Goal: Task Accomplishment & Management: Complete application form

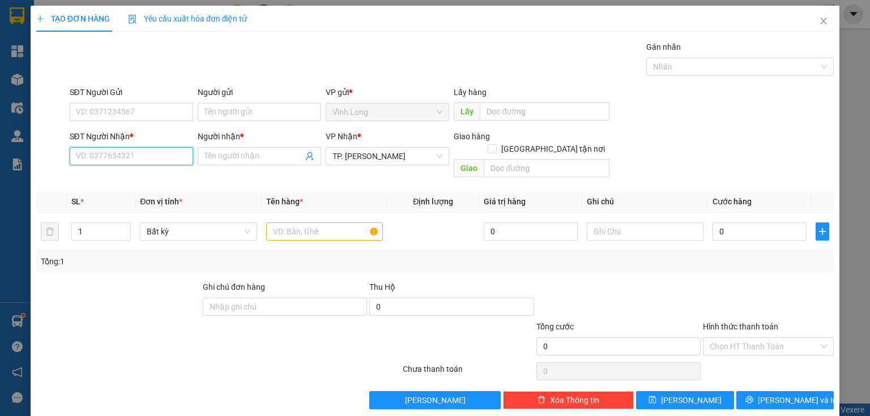
click at [131, 158] on input "SĐT Người Nhận *" at bounding box center [131, 156] width 123 height 18
type input "0797779889"
click at [131, 176] on div "0797779889 - MẪN" at bounding box center [130, 178] width 109 height 12
type input "MẪN"
type input "0797779889"
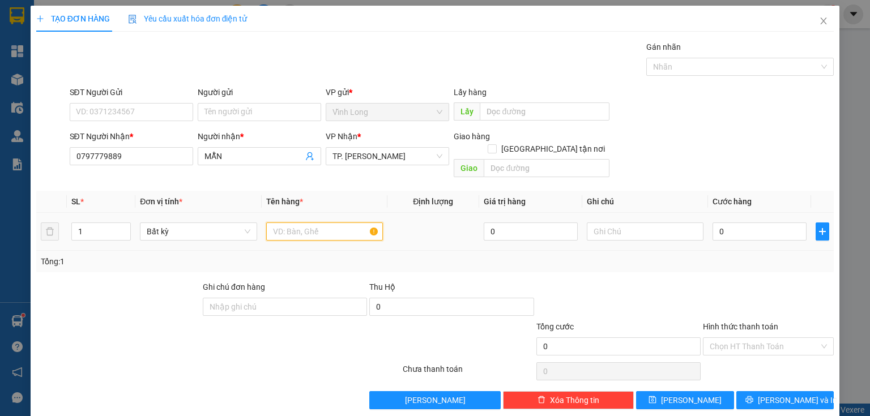
drag, startPoint x: 294, startPoint y: 218, endPoint x: 301, endPoint y: 216, distance: 7.7
click at [296, 222] on input "text" at bounding box center [324, 231] width 117 height 18
type input "g"
type input "GÓI"
click at [606, 222] on input "text" at bounding box center [645, 231] width 117 height 18
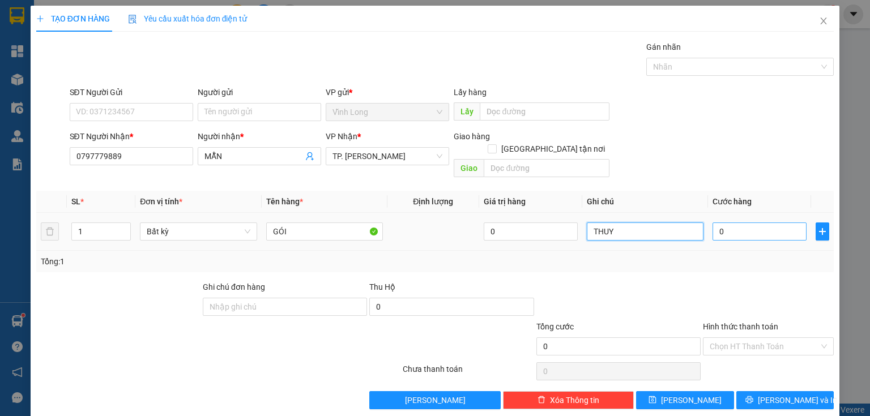
type input "THUY"
click at [760, 222] on input "0" at bounding box center [759, 231] width 94 height 18
type input "2"
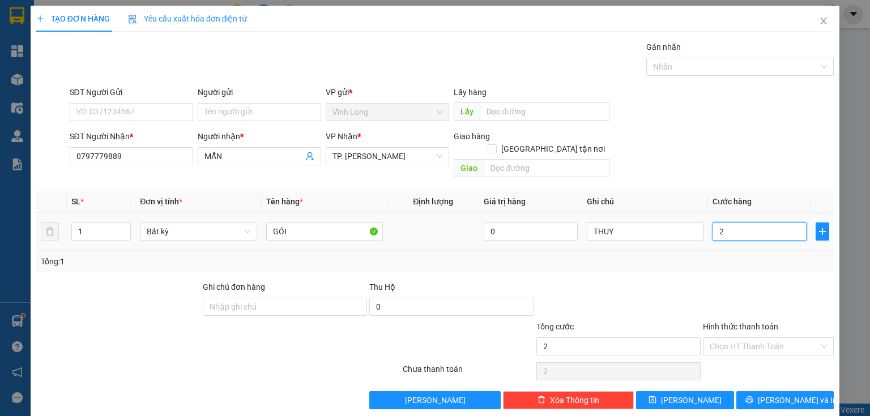
type input "20"
type input "20.000"
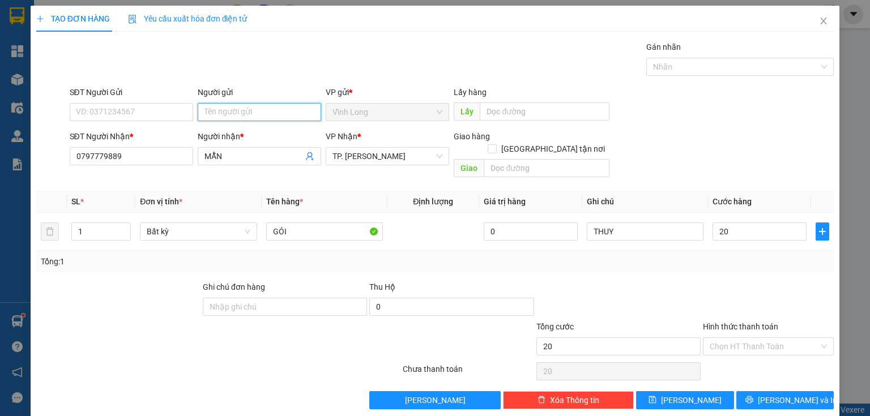
type input "20.000"
click at [225, 108] on input "Người gửi" at bounding box center [259, 112] width 123 height 18
type input "BÁN"
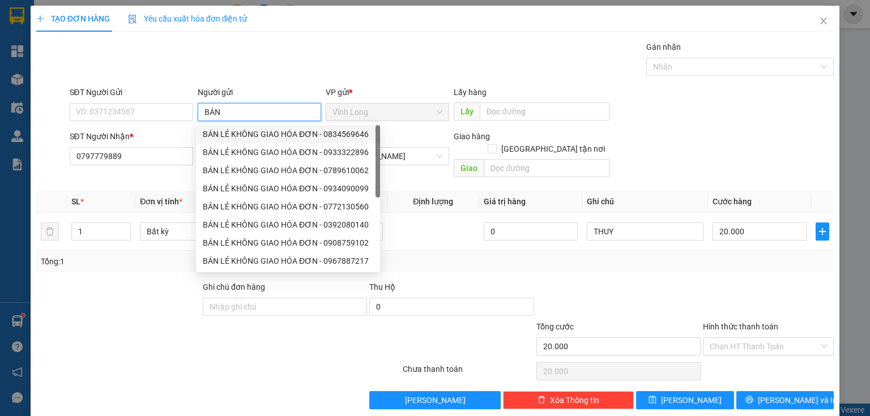
drag, startPoint x: 226, startPoint y: 138, endPoint x: 220, endPoint y: 139, distance: 6.3
click at [226, 138] on div "BÁN LẺ KHÔNG GIAO HÓA ĐƠN - 0834569646" at bounding box center [288, 134] width 170 height 12
type input "0834569646"
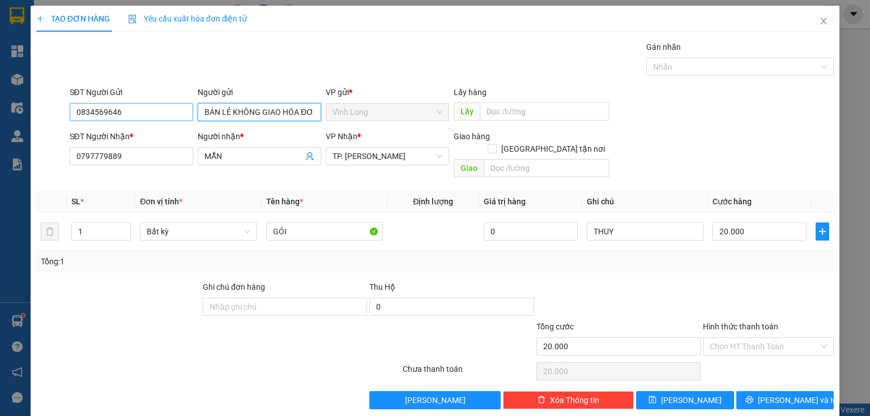
type input "BÁN LẺ KHÔNG GIAO HÓA ĐƠN"
drag, startPoint x: 128, startPoint y: 108, endPoint x: 0, endPoint y: 130, distance: 129.8
click at [0, 138] on div "TẠO ĐƠN HÀNG Yêu cầu xuất hóa đơn điện tử Transit Pickup Surcharge Ids Transit …" at bounding box center [435, 208] width 870 height 416
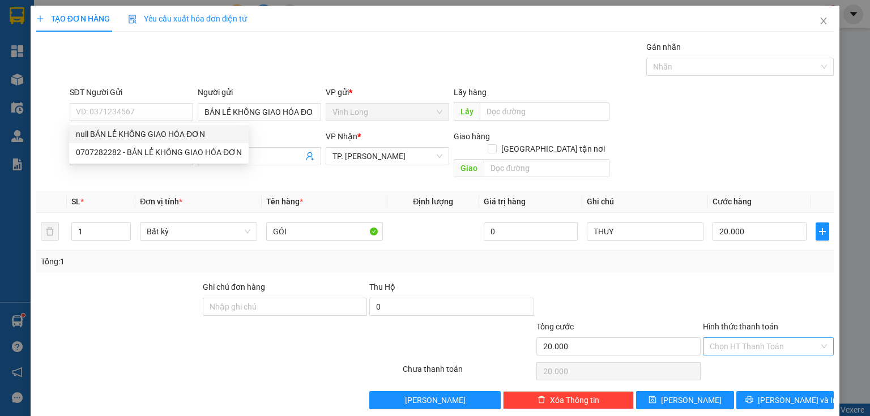
click at [743, 339] on input "Hình thức thanh toán" at bounding box center [763, 346] width 109 height 17
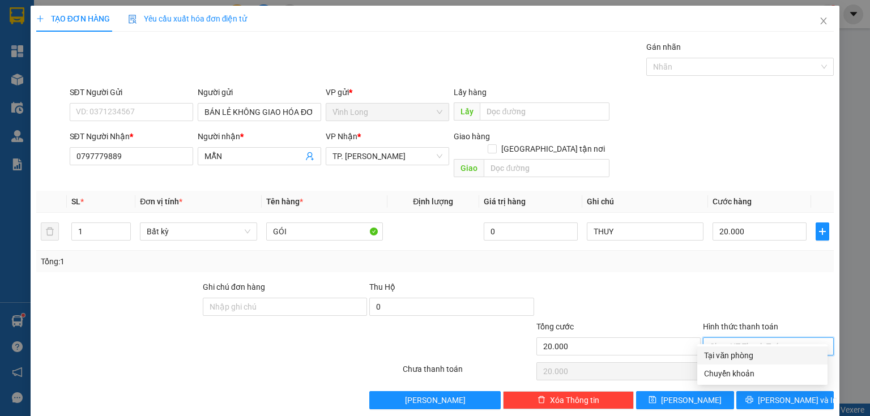
click at [737, 353] on div "Tại văn phòng" at bounding box center [762, 355] width 117 height 12
type input "0"
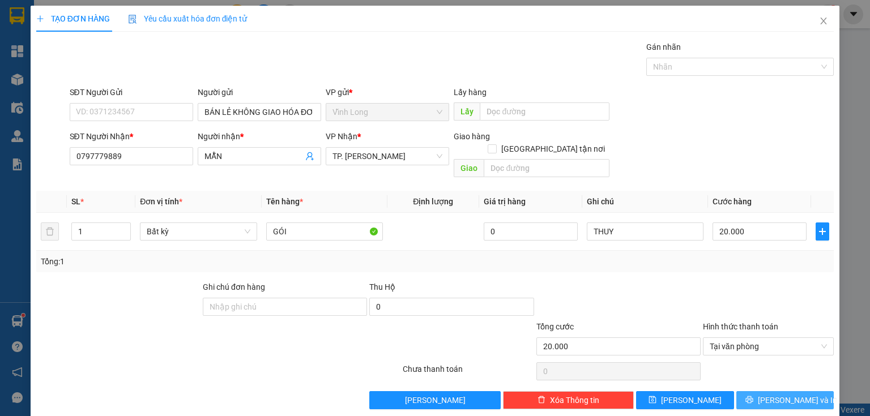
click at [788, 394] on span "[PERSON_NAME] và In" at bounding box center [797, 400] width 79 height 12
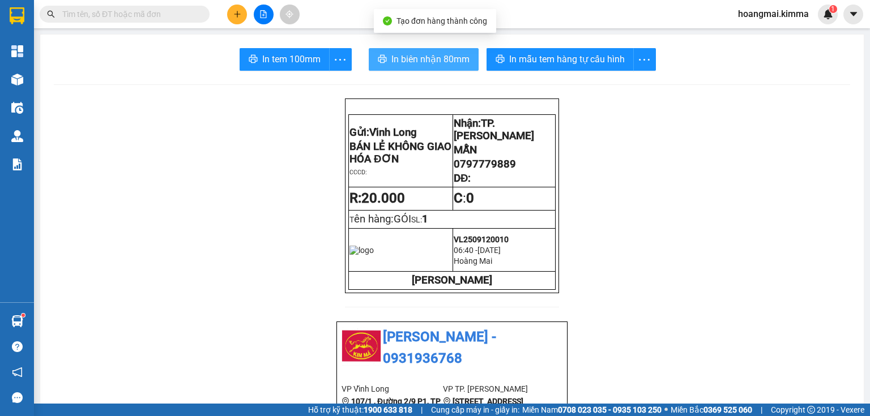
click at [408, 61] on span "In biên nhận 80mm" at bounding box center [430, 59] width 78 height 14
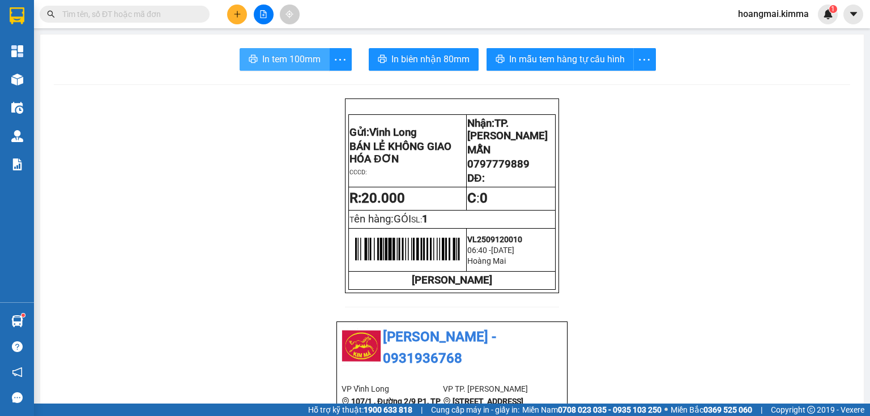
click at [319, 61] on button "In tem 100mm" at bounding box center [284, 59] width 90 height 23
click at [239, 13] on icon "plus" at bounding box center [237, 14] width 8 height 8
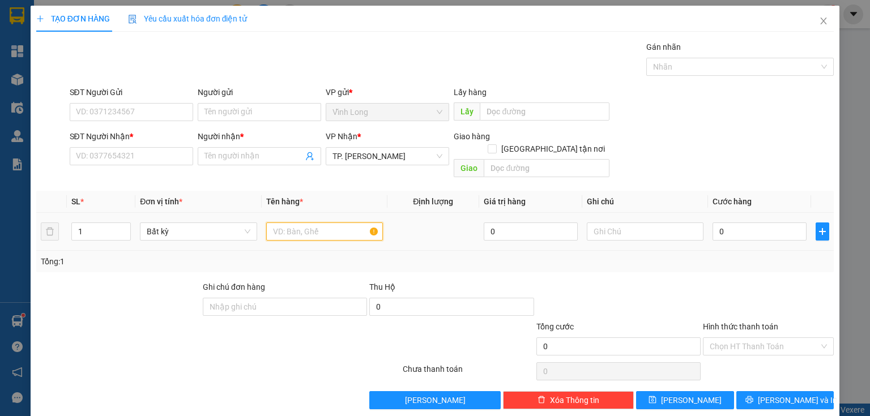
click at [313, 224] on input "text" at bounding box center [324, 231] width 117 height 18
type input "GÓI"
click at [618, 222] on input "text" at bounding box center [645, 231] width 117 height 18
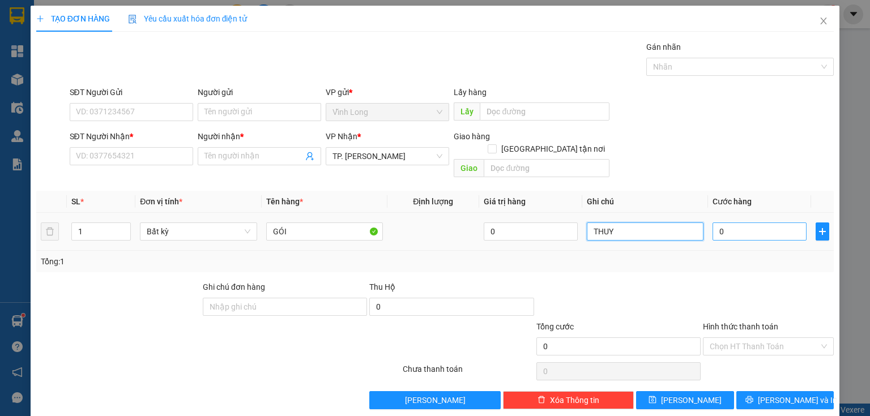
type input "THUY"
click at [728, 222] on input "0" at bounding box center [759, 231] width 94 height 18
type input "2"
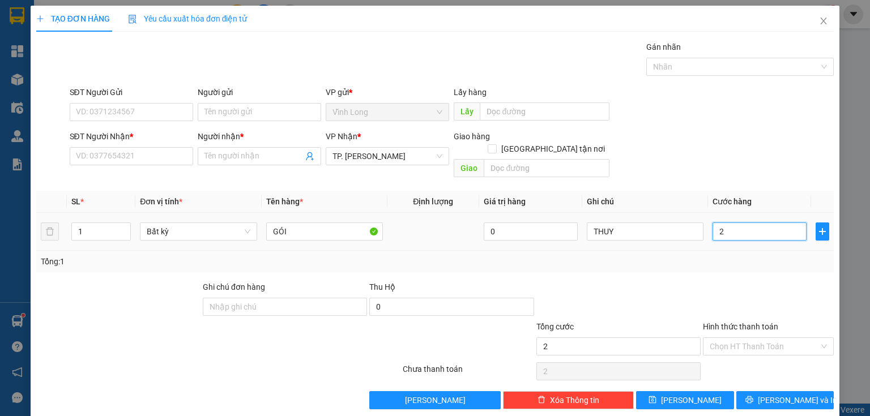
type input "20"
type input "20.000"
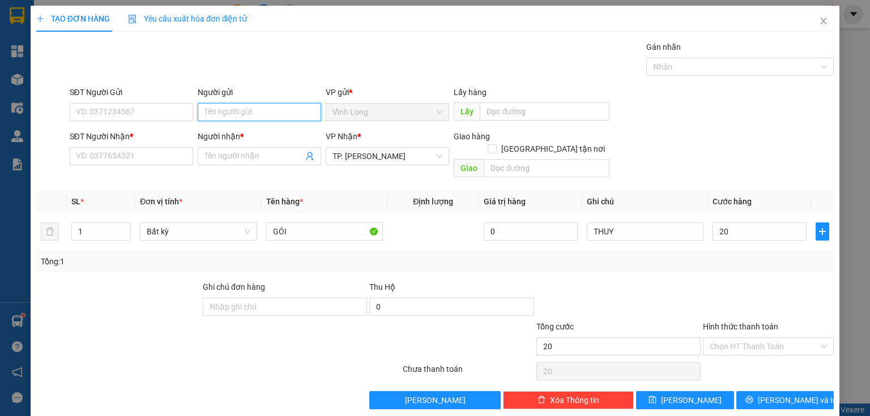
type input "20.000"
click at [254, 112] on input "Người gửi" at bounding box center [259, 112] width 123 height 18
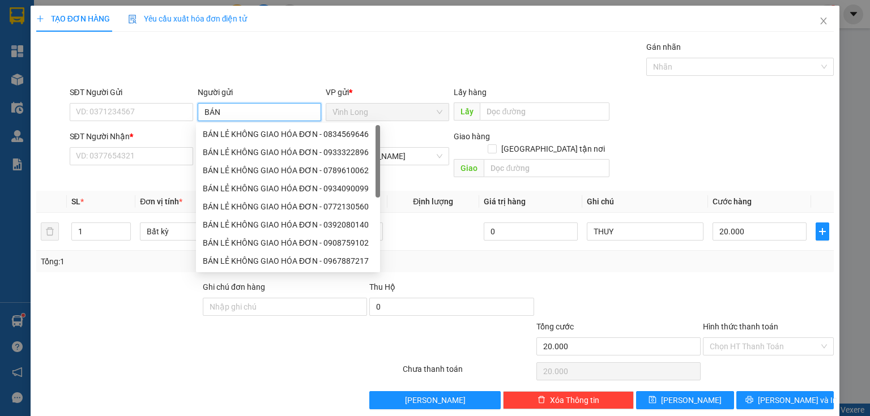
type input "BÁN"
click at [245, 131] on div "BÁN LẺ KHÔNG GIAO HÓA ĐƠN - 0834569646" at bounding box center [288, 134] width 170 height 12
type input "0834569646"
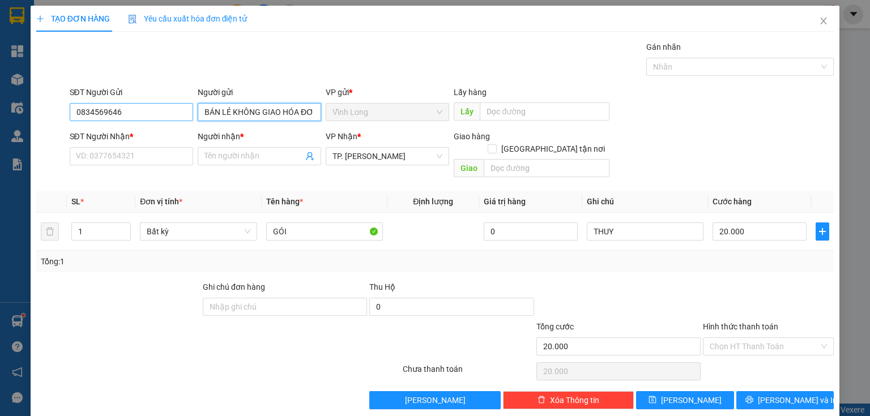
type input "BÁN LẺ KHÔNG GIAO HÓA ĐƠN"
drag, startPoint x: 136, startPoint y: 109, endPoint x: 0, endPoint y: 80, distance: 139.3
click at [0, 86] on div "TẠO ĐƠN HÀNG Yêu cầu xuất hóa đơn điện tử Transit Pickup Surcharge Ids Transit …" at bounding box center [435, 208] width 870 height 416
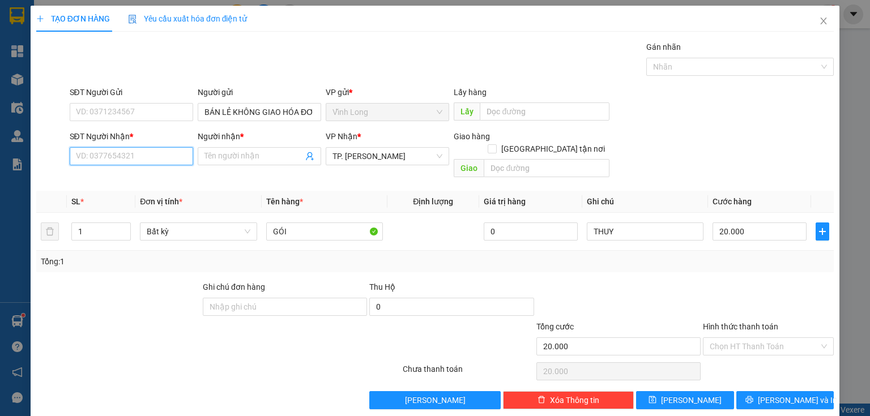
click at [145, 155] on input "SĐT Người Nhận *" at bounding box center [131, 156] width 123 height 18
type input "0903978415"
click at [127, 181] on div "0903978415 - SẮT" at bounding box center [130, 178] width 109 height 12
type input "SẮT"
type input "0903978415"
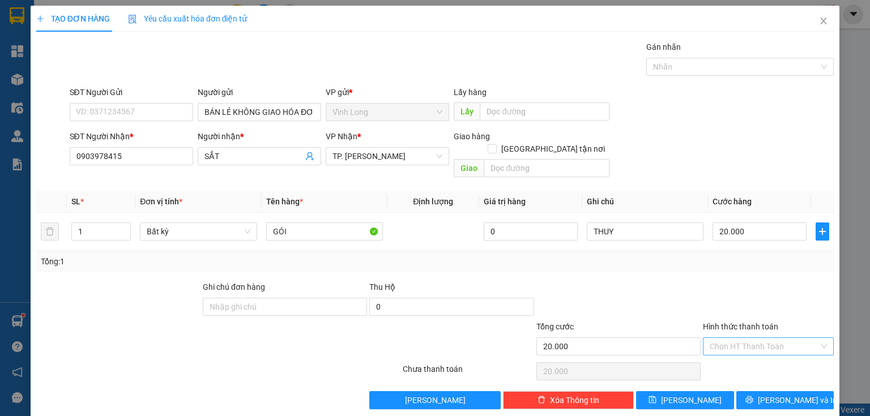
click at [784, 338] on input "Hình thức thanh toán" at bounding box center [763, 346] width 109 height 17
click at [749, 361] on div "Tại văn phòng" at bounding box center [762, 355] width 117 height 12
type input "0"
click at [786, 394] on span "[PERSON_NAME] và In" at bounding box center [797, 400] width 79 height 12
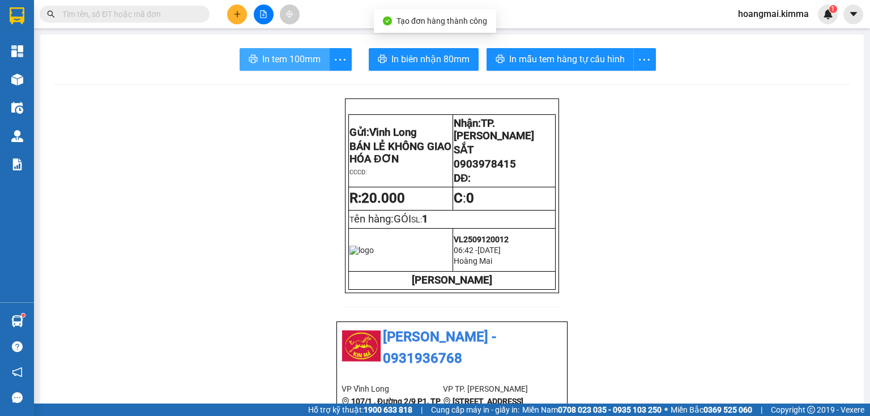
drag, startPoint x: 298, startPoint y: 65, endPoint x: 292, endPoint y: 63, distance: 7.2
click at [293, 63] on span "In tem 100mm" at bounding box center [291, 59] width 58 height 14
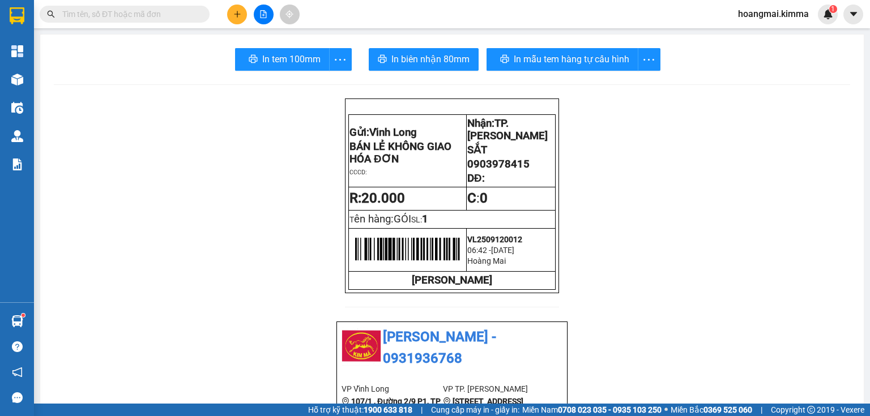
click at [231, 14] on button at bounding box center [237, 15] width 20 height 20
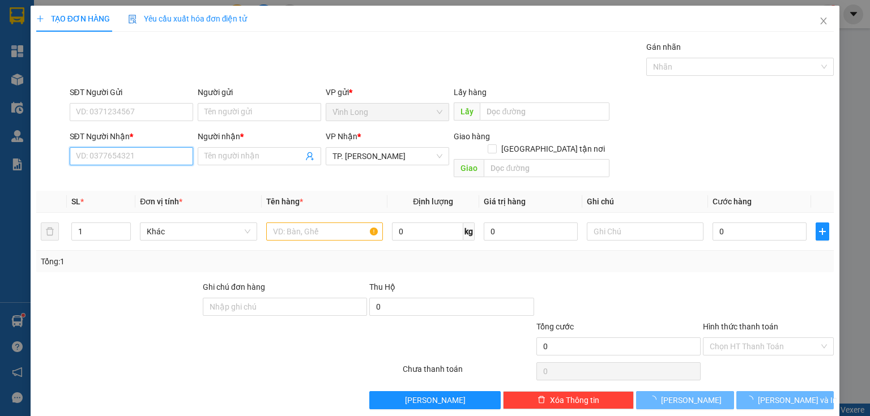
click at [158, 157] on input "SĐT Người Nhận *" at bounding box center [131, 156] width 123 height 18
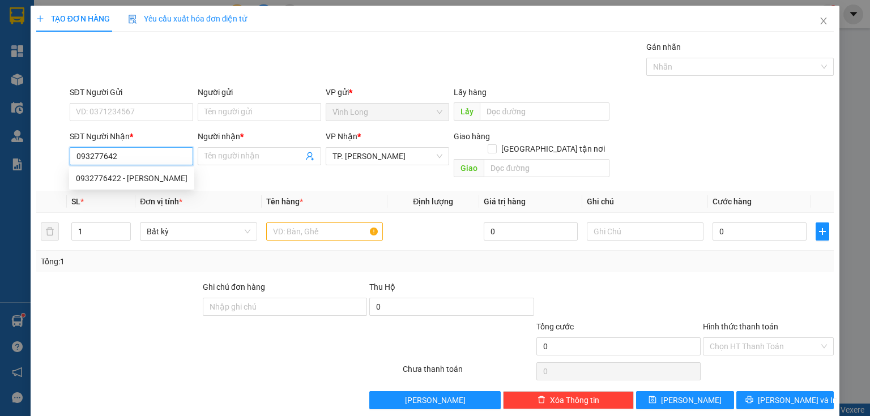
type input "0932776422"
click at [153, 179] on div "0932776422 - [PERSON_NAME]" at bounding box center [132, 178] width 112 height 12
type input "NHUNG"
type input "0932776422"
click at [157, 114] on input "SĐT Người Gửi" at bounding box center [131, 112] width 123 height 18
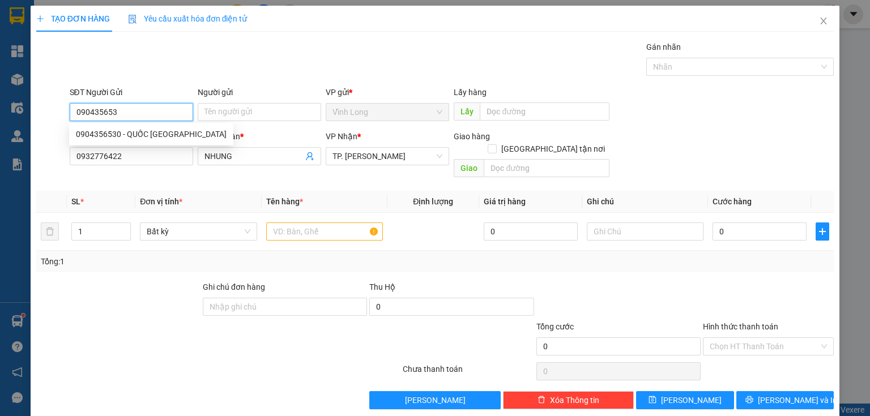
type input "0904356530"
click at [185, 131] on div "0904356530 - QUỐC [GEOGRAPHIC_DATA]" at bounding box center [151, 134] width 164 height 18
type input "QUỐC PHÚ"
type input "0904356530"
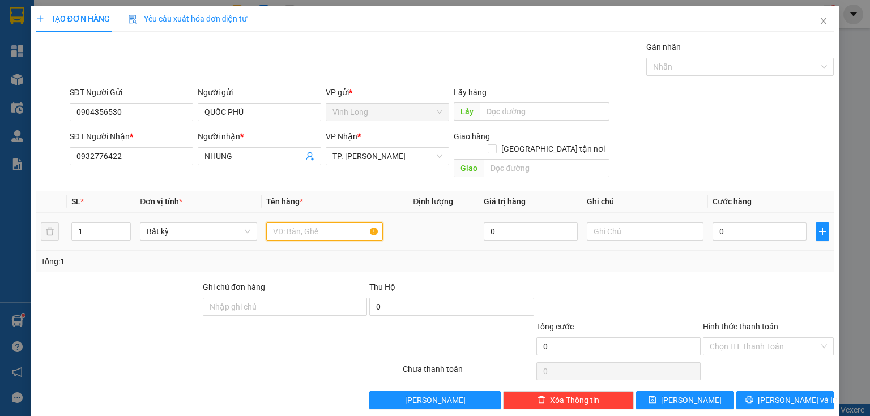
click at [281, 222] on input "text" at bounding box center [324, 231] width 117 height 18
type input "THÙNG"
click at [601, 226] on input "text" at bounding box center [645, 231] width 117 height 18
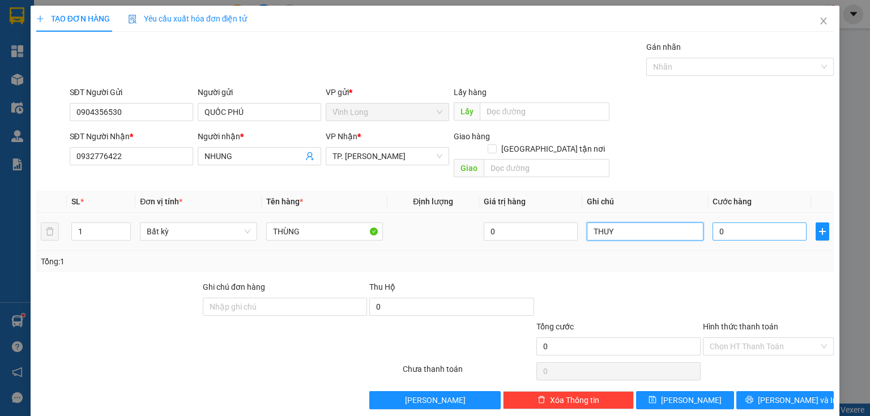
type input "THUY"
click at [767, 227] on input "0" at bounding box center [759, 231] width 94 height 18
type input "3"
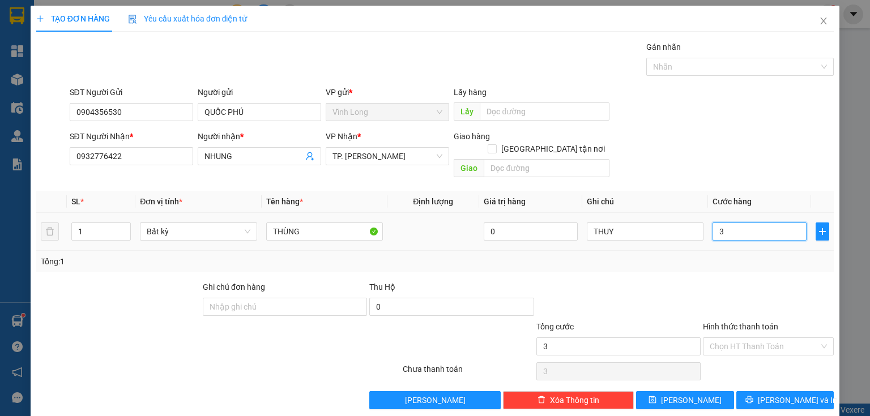
type input "30"
type input "30.000"
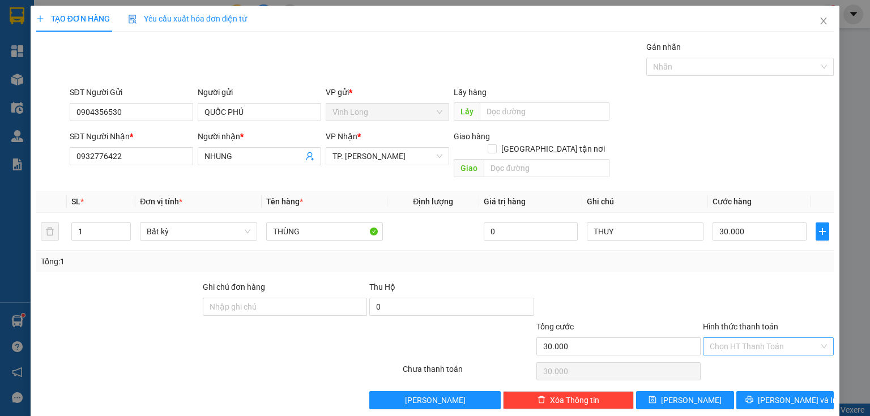
click at [727, 338] on input "Hình thức thanh toán" at bounding box center [763, 346] width 109 height 17
drag, startPoint x: 720, startPoint y: 353, endPoint x: 769, endPoint y: 369, distance: 51.9
click at [719, 353] on div "Tại văn phòng" at bounding box center [762, 355] width 117 height 12
type input "0"
click at [799, 394] on span "[PERSON_NAME] và In" at bounding box center [797, 400] width 79 height 12
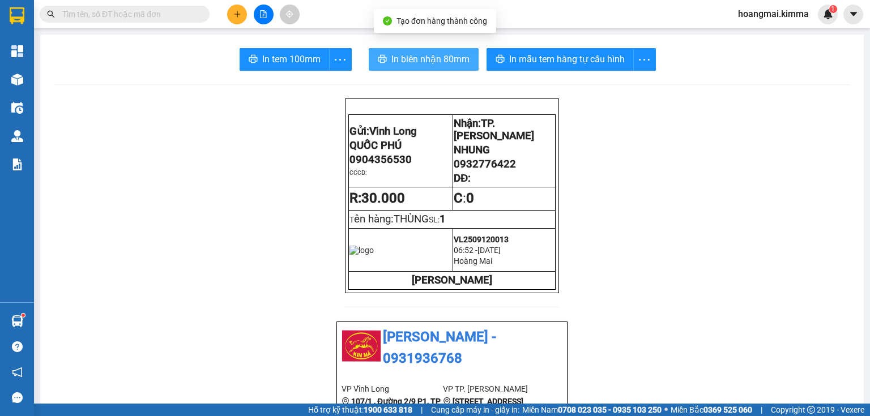
click at [439, 56] on span "In biên nhận 80mm" at bounding box center [430, 59] width 78 height 14
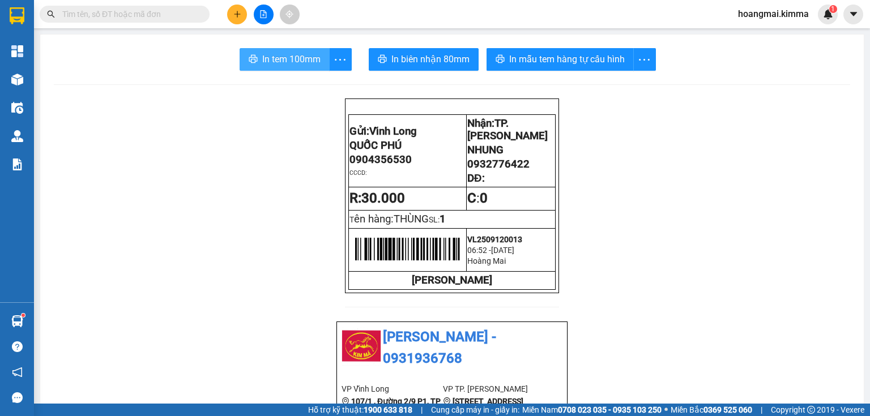
click at [305, 59] on span "In tem 100mm" at bounding box center [291, 59] width 58 height 14
click at [244, 16] on button at bounding box center [237, 15] width 20 height 20
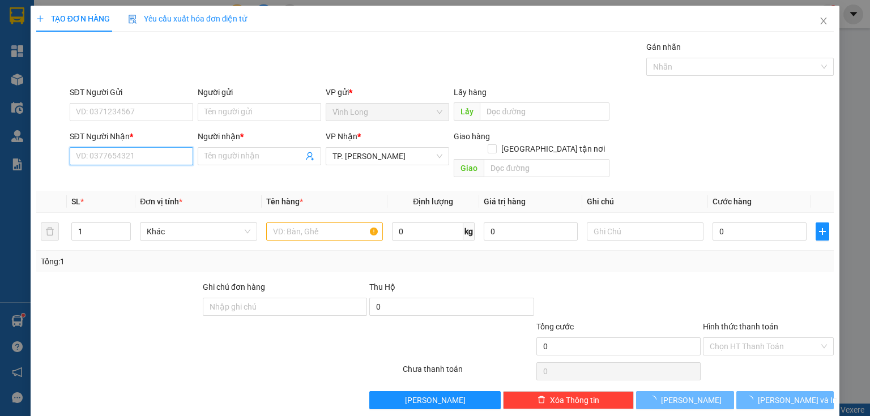
click at [161, 158] on input "SĐT Người Nhận *" at bounding box center [131, 156] width 123 height 18
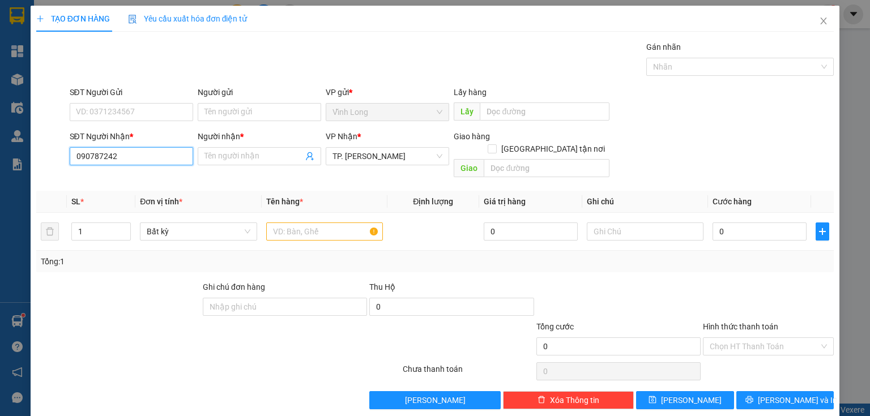
type input "0907872428"
click at [118, 183] on div "0907872428 - PHƯỚC" at bounding box center [130, 178] width 109 height 12
type input "PHƯỚC"
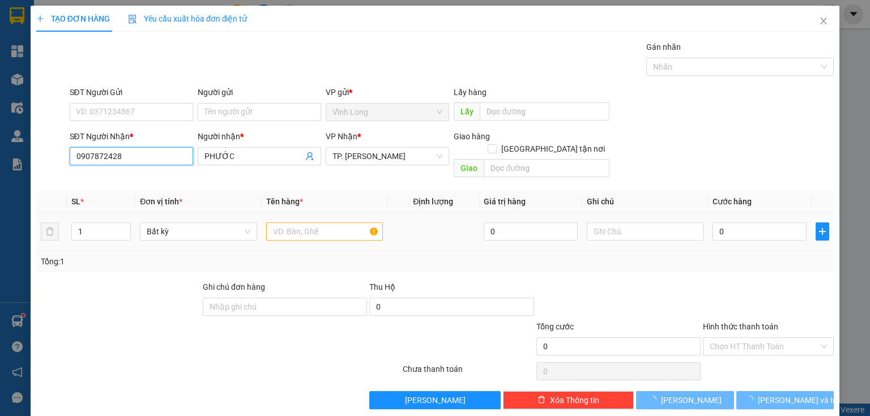
type input "0907872428"
click at [290, 222] on input "text" at bounding box center [324, 231] width 117 height 18
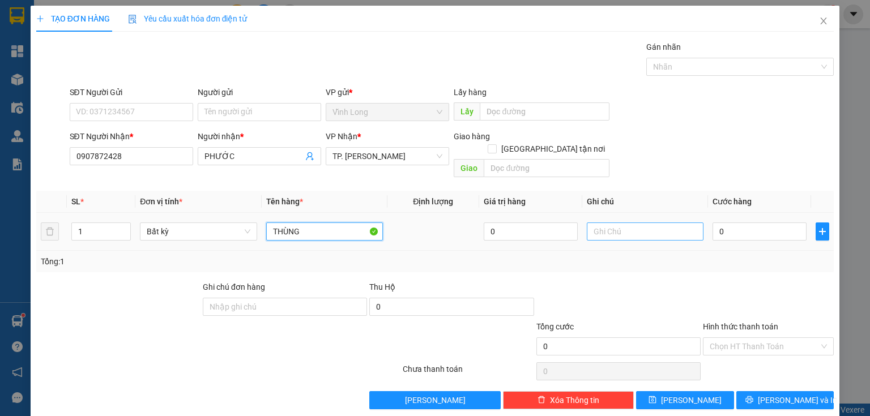
type input "THÙNG"
click at [602, 222] on input "text" at bounding box center [645, 231] width 117 height 18
type input "THUY"
click at [751, 222] on input "0" at bounding box center [759, 231] width 94 height 18
type input "3"
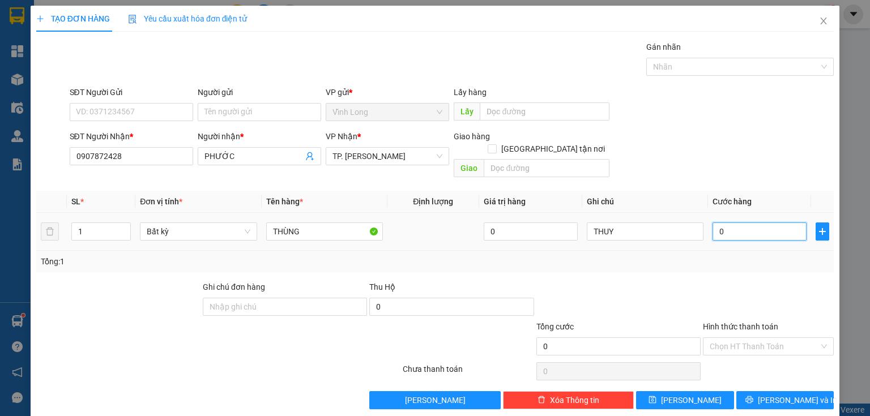
type input "3"
type input "30"
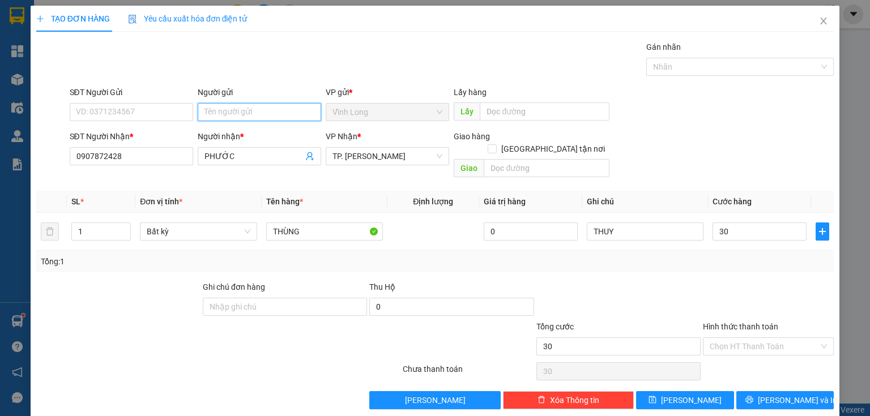
type input "30.000"
click at [232, 115] on input "Người gửi" at bounding box center [259, 112] width 123 height 18
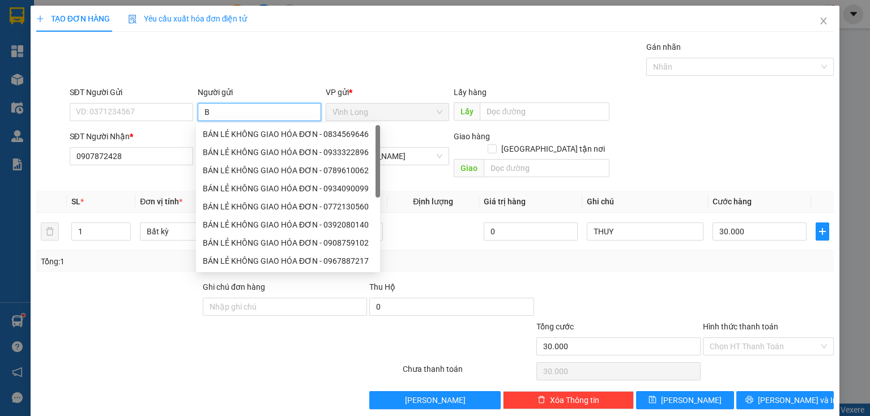
type input "BÁ"
click at [224, 132] on div "BÁN LẺ KHÔNG GIAO HÓA ĐƠN - 0834569646" at bounding box center [288, 134] width 170 height 12
type input "0834569646"
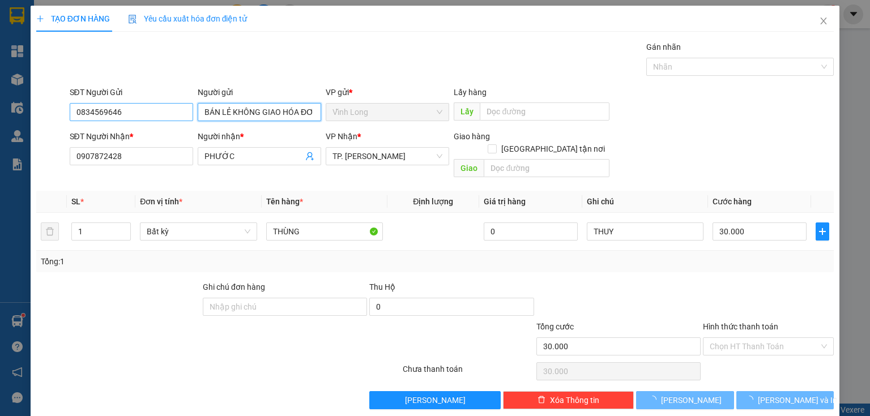
type input "BÁN LẺ KHÔNG GIAO HÓA ĐƠN"
drag, startPoint x: 170, startPoint y: 115, endPoint x: 0, endPoint y: 140, distance: 171.6
click at [0, 139] on div "TẠO ĐƠN HÀNG Yêu cầu xuất hóa đơn điện tử Transit Pickup Surcharge Ids Transit …" at bounding box center [435, 208] width 870 height 416
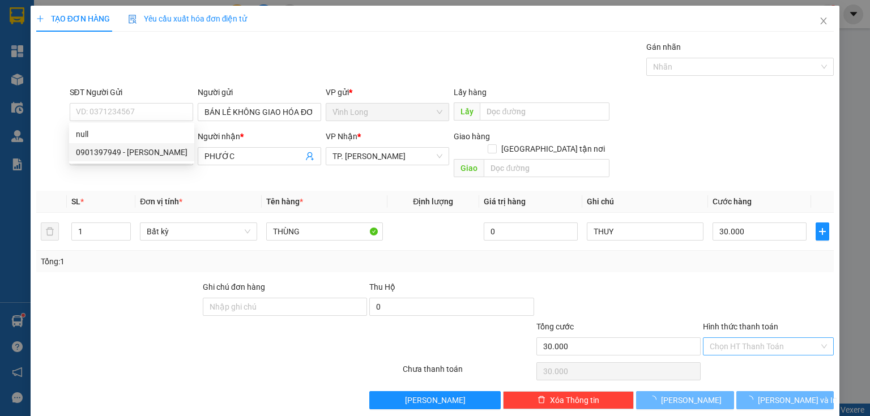
click at [721, 338] on input "Hình thức thanh toán" at bounding box center [763, 346] width 109 height 17
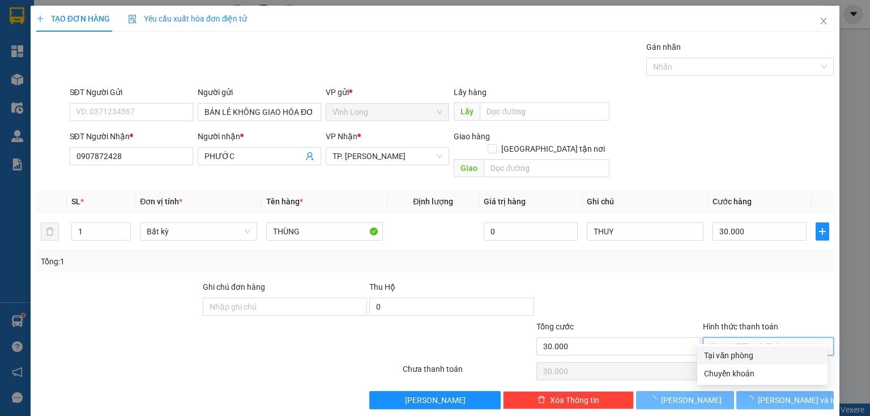
click at [727, 352] on div "Tại văn phòng" at bounding box center [762, 355] width 117 height 12
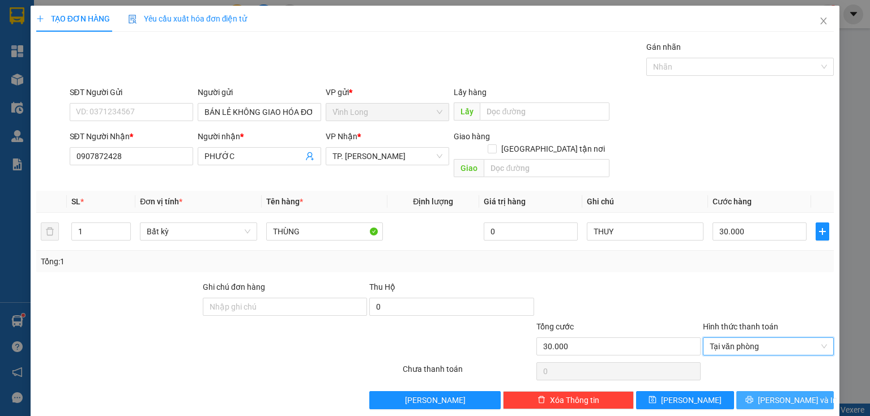
click at [790, 394] on span "[PERSON_NAME] và In" at bounding box center [797, 400] width 79 height 12
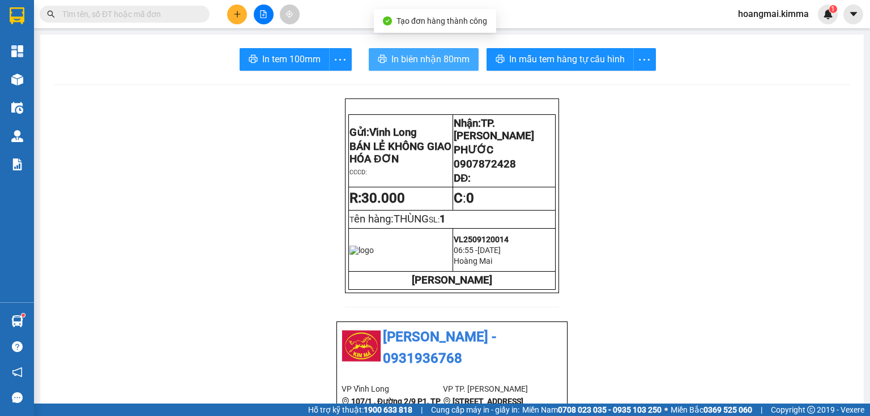
click at [401, 53] on span "In biên nhận 80mm" at bounding box center [430, 59] width 78 height 14
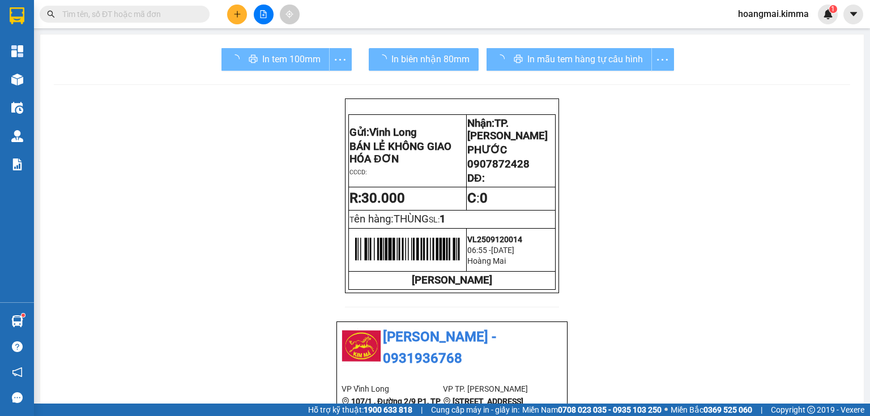
click at [282, 57] on div "In tem 100mm" at bounding box center [286, 59] width 130 height 23
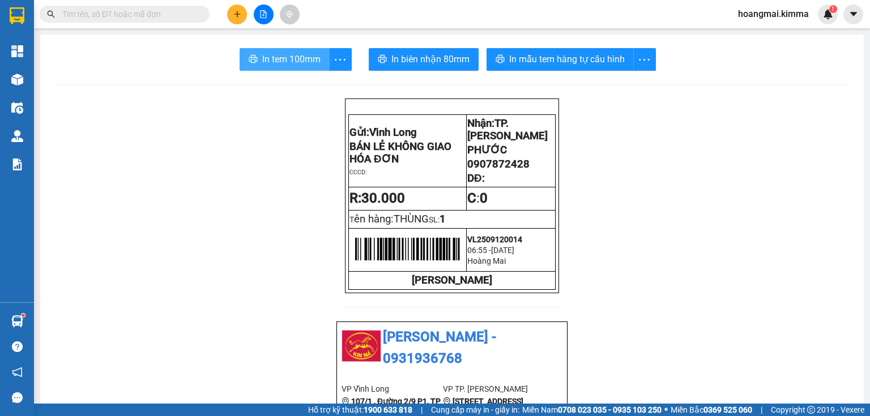
drag, startPoint x: 307, startPoint y: 56, endPoint x: 323, endPoint y: 66, distance: 18.4
click at [306, 57] on span "In tem 100mm" at bounding box center [291, 59] width 58 height 14
click at [242, 11] on button at bounding box center [237, 15] width 20 height 20
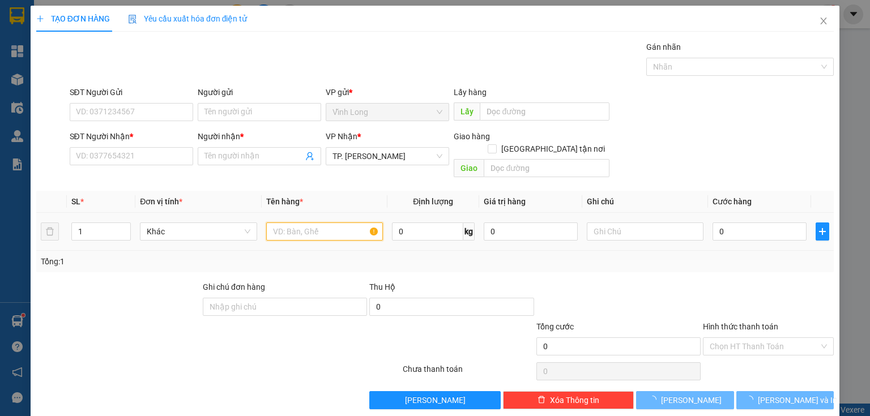
click at [304, 222] on input "text" at bounding box center [324, 231] width 117 height 18
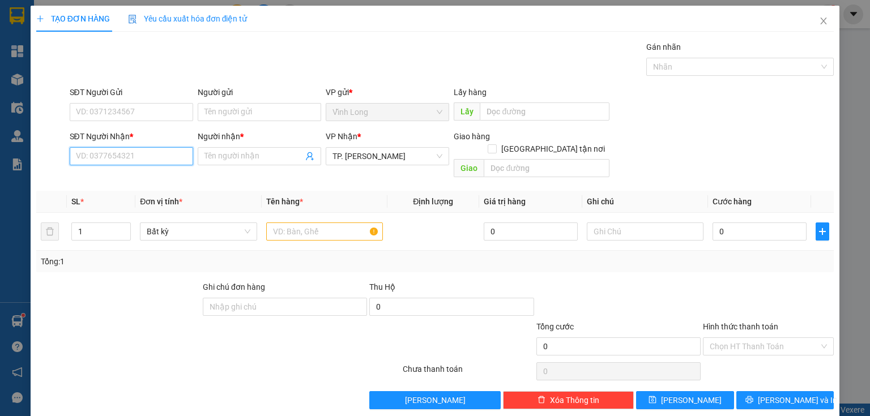
drag, startPoint x: 111, startPoint y: 157, endPoint x: 99, endPoint y: 161, distance: 12.5
click at [105, 159] on input "SĐT Người Nhận *" at bounding box center [131, 156] width 123 height 18
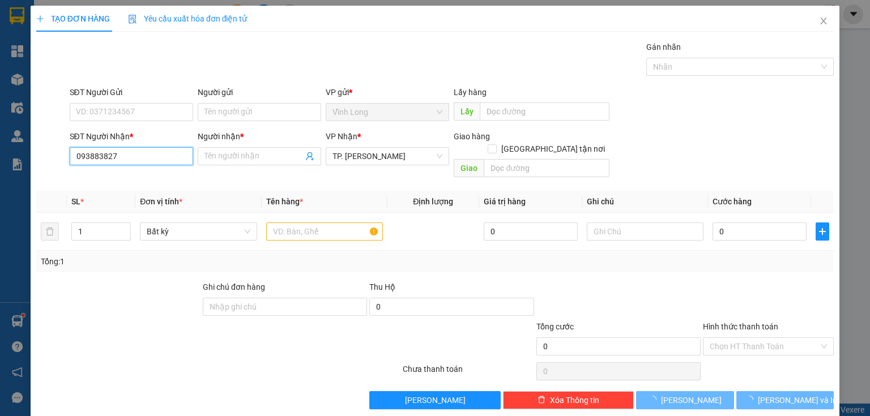
type input "0938838272"
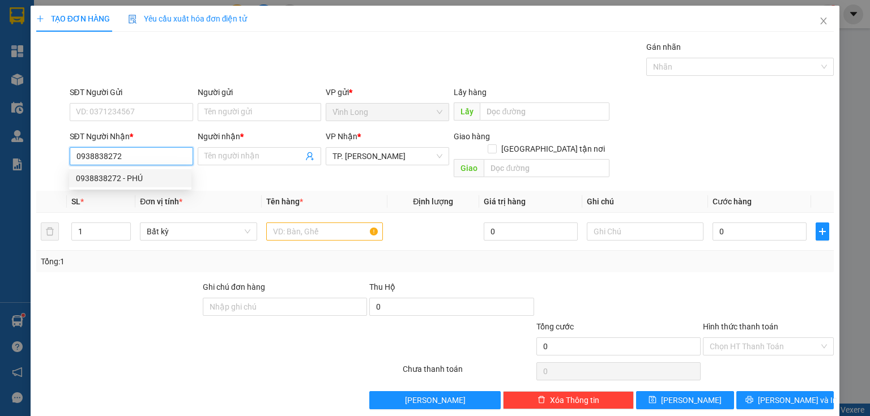
click at [147, 177] on div "0938838272 - PHÚ" at bounding box center [130, 178] width 109 height 12
type input "PHÚ"
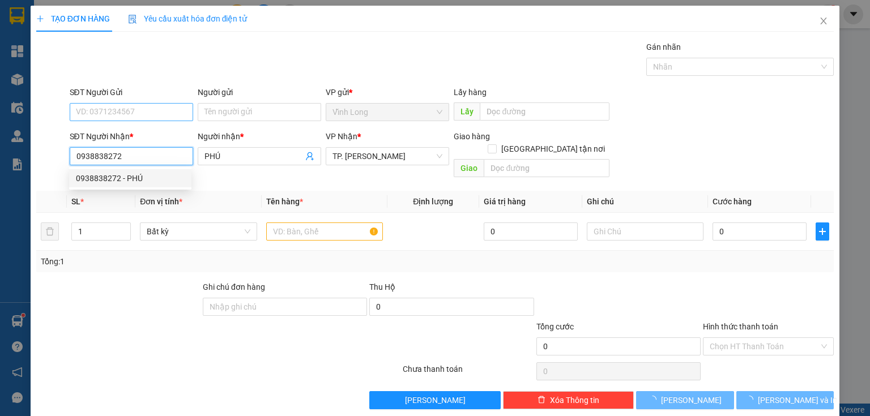
type input "0938838272"
click at [169, 110] on input "SĐT Người Gửi" at bounding box center [131, 112] width 123 height 18
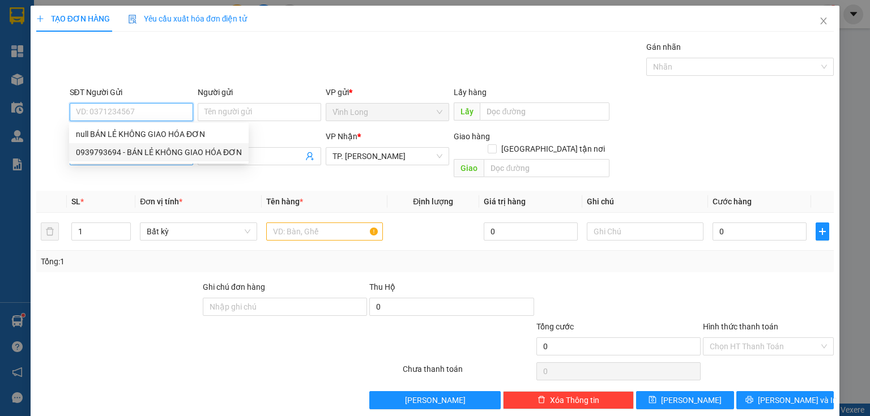
click at [129, 152] on div "0939793694 - BÁN LẺ KHÔNG GIAO HÓA ĐƠN" at bounding box center [159, 152] width 166 height 12
type input "0939793694"
type input "BÁN LẺ KHÔNG GIAO HÓA ĐƠN"
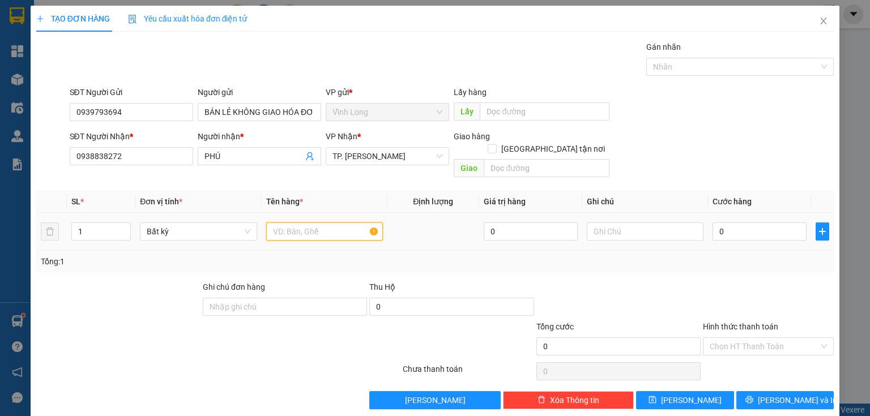
click at [288, 222] on input "text" at bounding box center [324, 231] width 117 height 18
type input "GÓI VS"
click at [638, 222] on input "text" at bounding box center [645, 231] width 117 height 18
click at [712, 222] on input "0" at bounding box center [759, 231] width 94 height 18
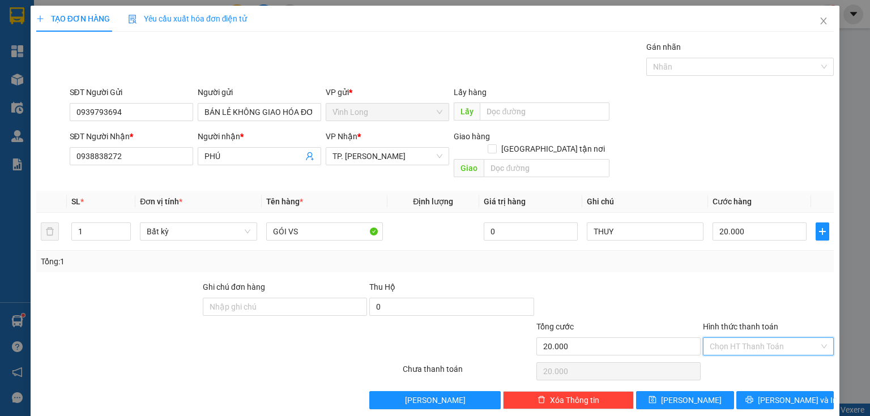
click at [722, 338] on input "Hình thức thanh toán" at bounding box center [763, 346] width 109 height 17
click at [715, 347] on div "Tại văn phòng" at bounding box center [762, 355] width 130 height 18
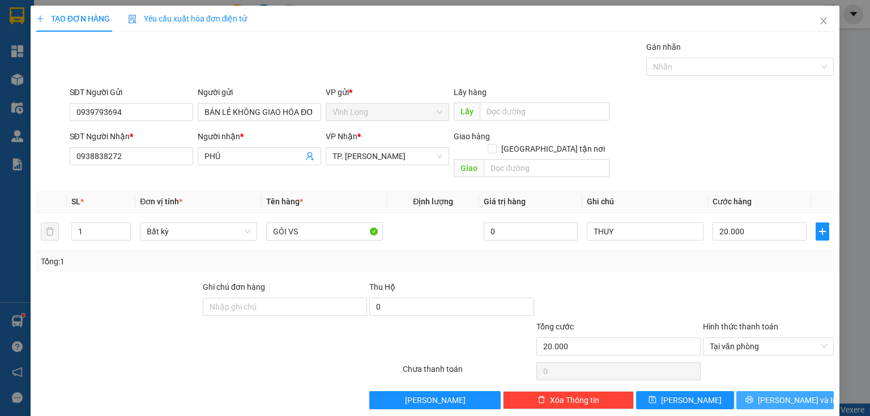
click at [768, 391] on button "[PERSON_NAME] và In" at bounding box center [785, 400] width 98 height 18
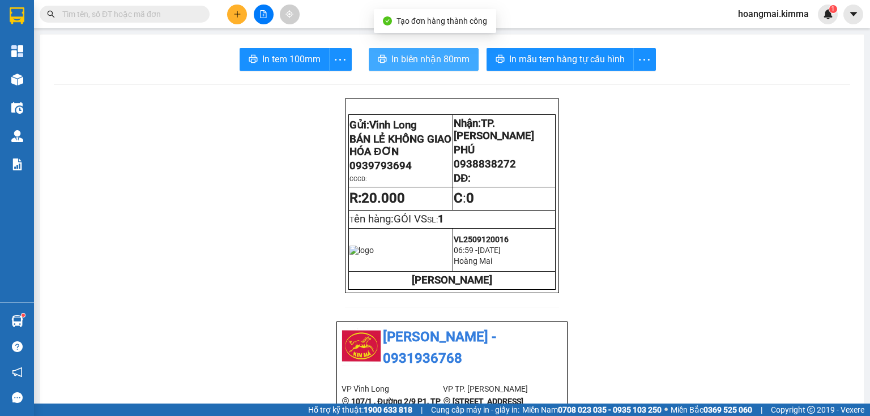
click at [430, 59] on span "In biên nhận 80mm" at bounding box center [430, 59] width 78 height 14
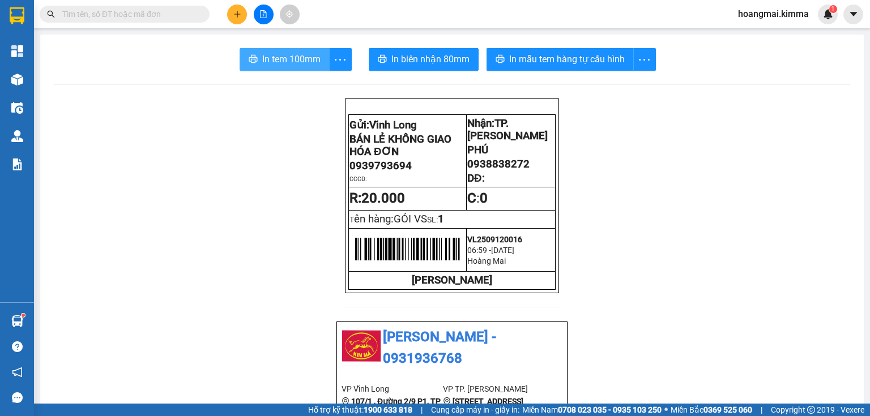
click at [276, 65] on span "In tem 100mm" at bounding box center [291, 59] width 58 height 14
click at [235, 14] on icon "plus" at bounding box center [237, 14] width 8 height 8
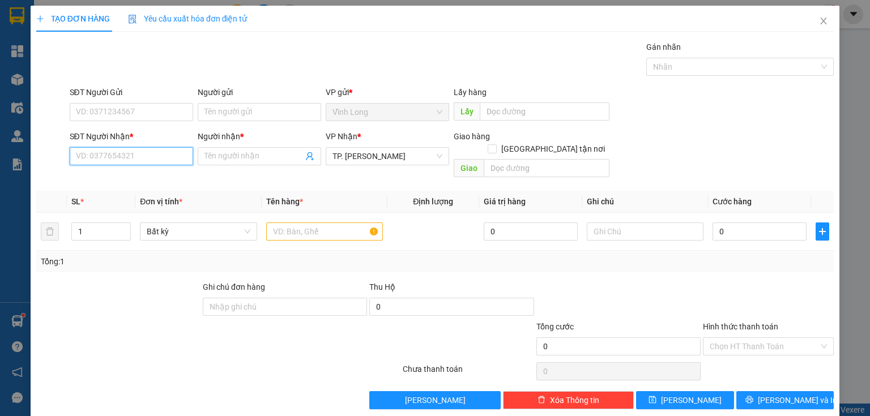
click at [121, 160] on input "SĐT Người Nhận *" at bounding box center [131, 156] width 123 height 18
type input "0902619805"
click at [245, 161] on input "Người nhận *" at bounding box center [253, 156] width 99 height 12
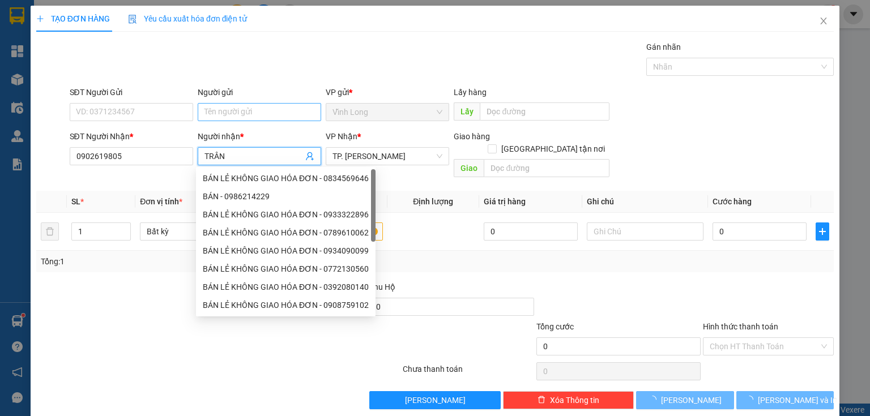
type input "TRÂN"
drag, startPoint x: 246, startPoint y: 112, endPoint x: 246, endPoint y: 119, distance: 7.9
click at [242, 113] on input "Người gửi" at bounding box center [259, 112] width 123 height 18
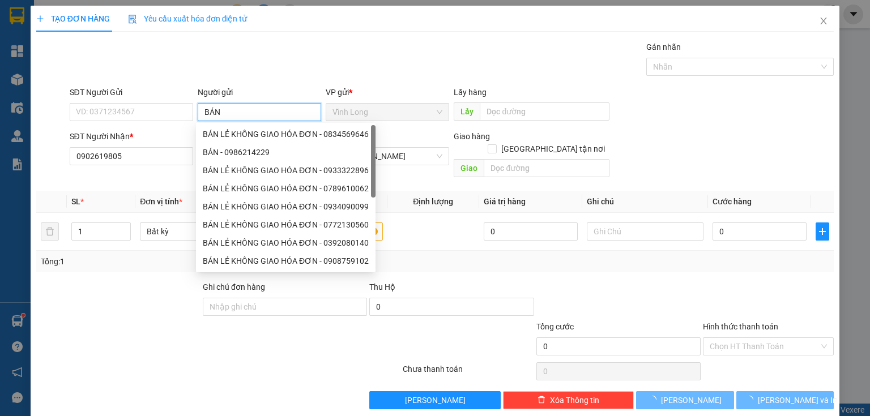
type input "BÁN"
click at [254, 128] on div "BÁN LẺ KHÔNG GIAO HÓA ĐƠN - 0834569646" at bounding box center [286, 134] width 166 height 12
type input "0834569646"
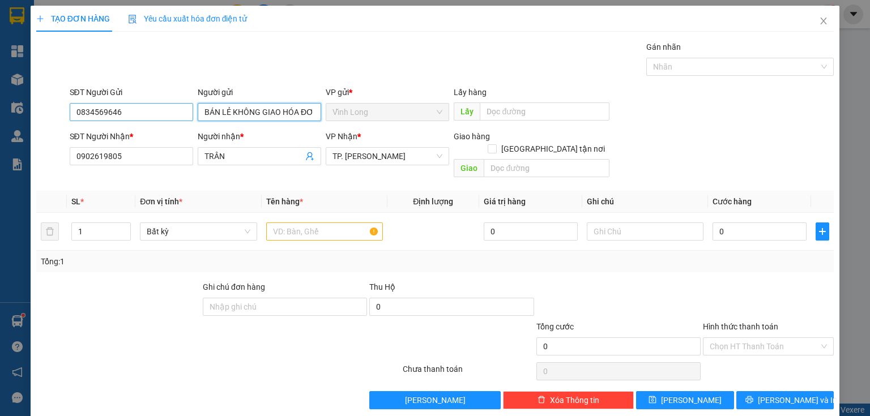
type input "BÁN LẺ KHÔNG GIAO HÓA ĐƠN"
drag, startPoint x: 95, startPoint y: 116, endPoint x: 59, endPoint y: 102, distance: 38.2
click at [0, 112] on div "TẠO ĐƠN HÀNG Yêu cầu xuất hóa đơn điện tử Transit Pickup Surcharge Ids Transit …" at bounding box center [435, 208] width 870 height 416
type input "0919330612"
click at [599, 228] on div at bounding box center [645, 231] width 117 height 23
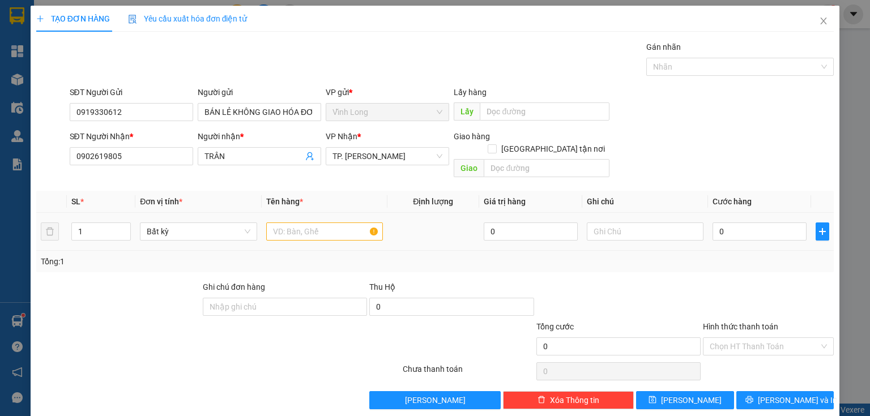
click at [617, 228] on div at bounding box center [645, 231] width 117 height 23
click at [590, 224] on input "text" at bounding box center [645, 231] width 117 height 18
type input "THỦY"
click at [742, 222] on input "0" at bounding box center [759, 231] width 94 height 18
type input "2"
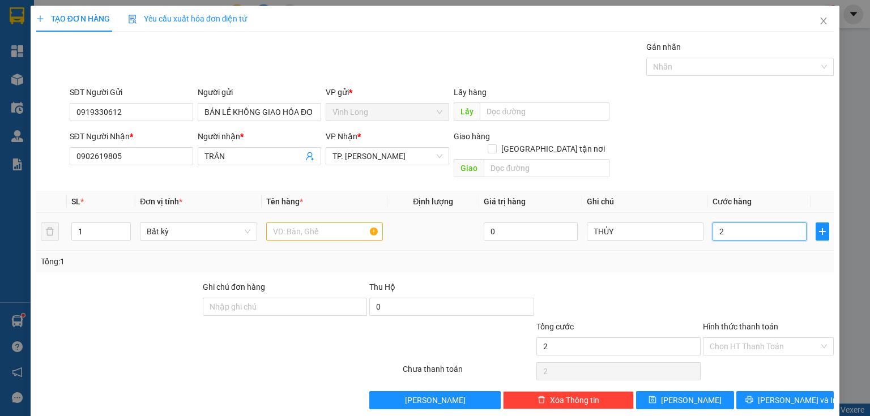
type input "2"
type input "20"
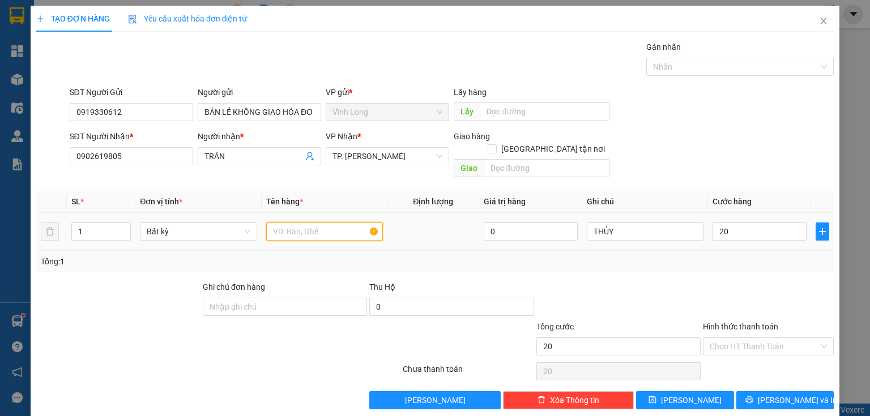
type input "20.000"
click at [331, 222] on input "text" at bounding box center [324, 231] width 117 height 18
type input "GÓI"
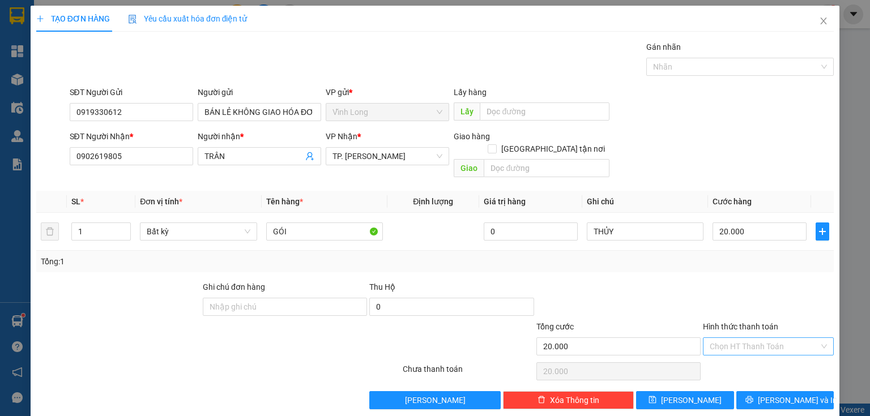
click at [759, 338] on input "Hình thức thanh toán" at bounding box center [763, 346] width 109 height 17
click at [752, 358] on div "Tại văn phòng" at bounding box center [762, 355] width 117 height 12
click at [782, 394] on span "[PERSON_NAME] và In" at bounding box center [797, 400] width 79 height 12
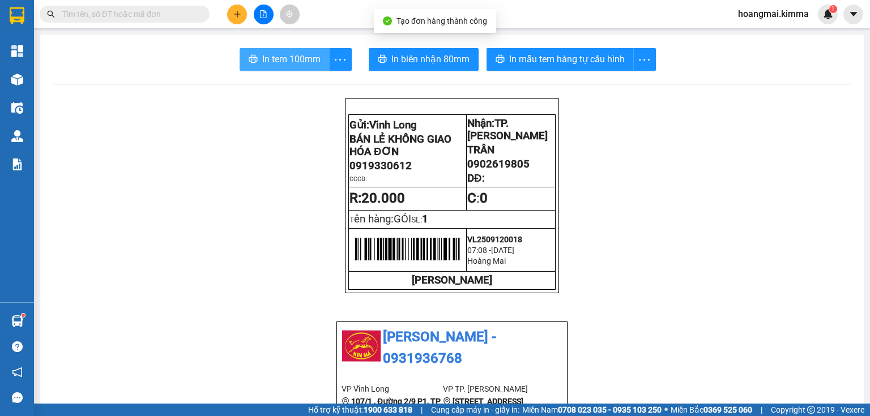
click at [290, 52] on button "In tem 100mm" at bounding box center [284, 59] width 90 height 23
